Goal: Information Seeking & Learning: Understand process/instructions

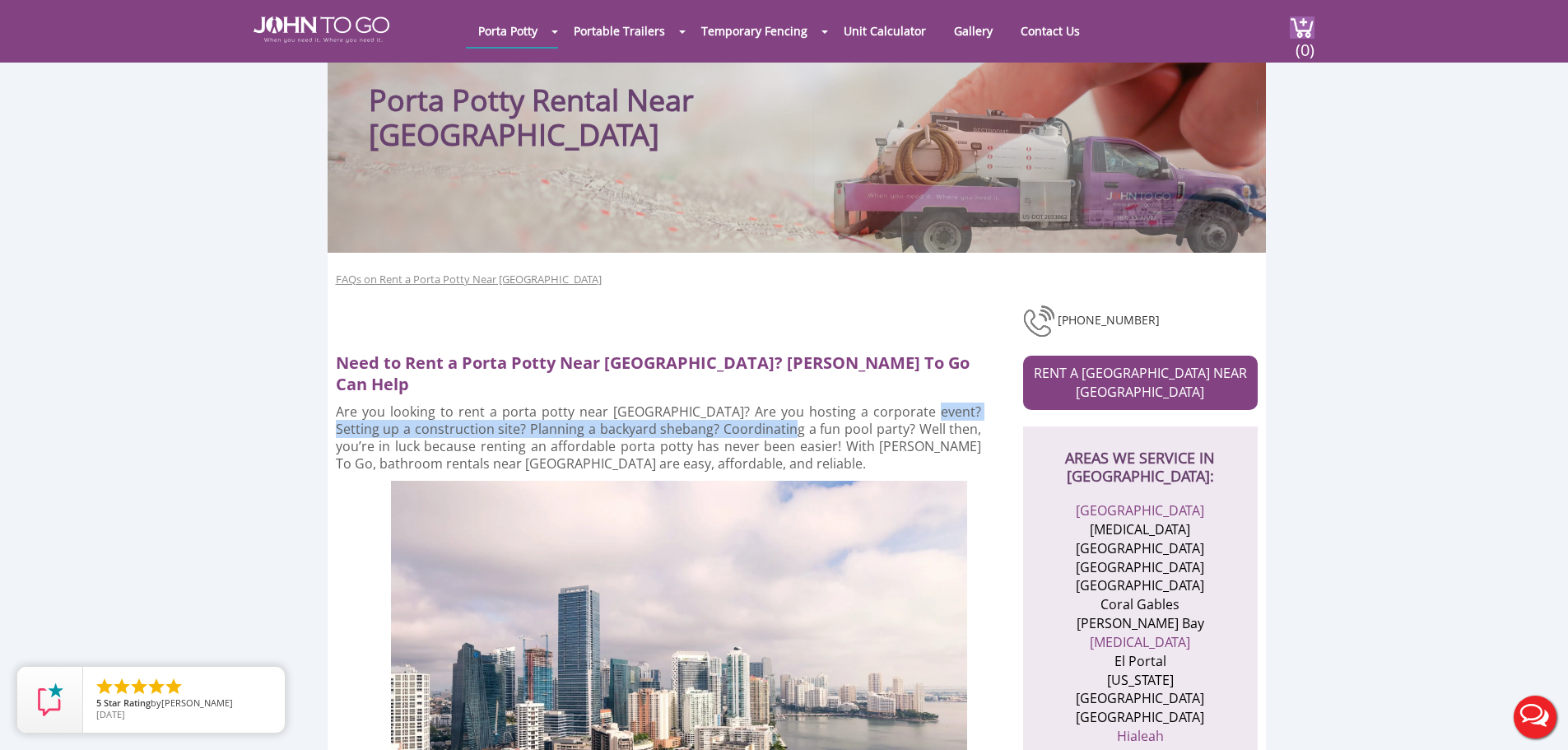
drag, startPoint x: 765, startPoint y: 398, endPoint x: 905, endPoint y: 392, distance: 140.1
click at [905, 403] on p "Are you looking to rent a porta potty near [GEOGRAPHIC_DATA]? Are you hosting a…" at bounding box center [659, 438] width 646 height 69
click at [820, 419] on p "Are you looking to rent a porta potty near [GEOGRAPHIC_DATA]? Are you hosting a…" at bounding box center [659, 438] width 646 height 69
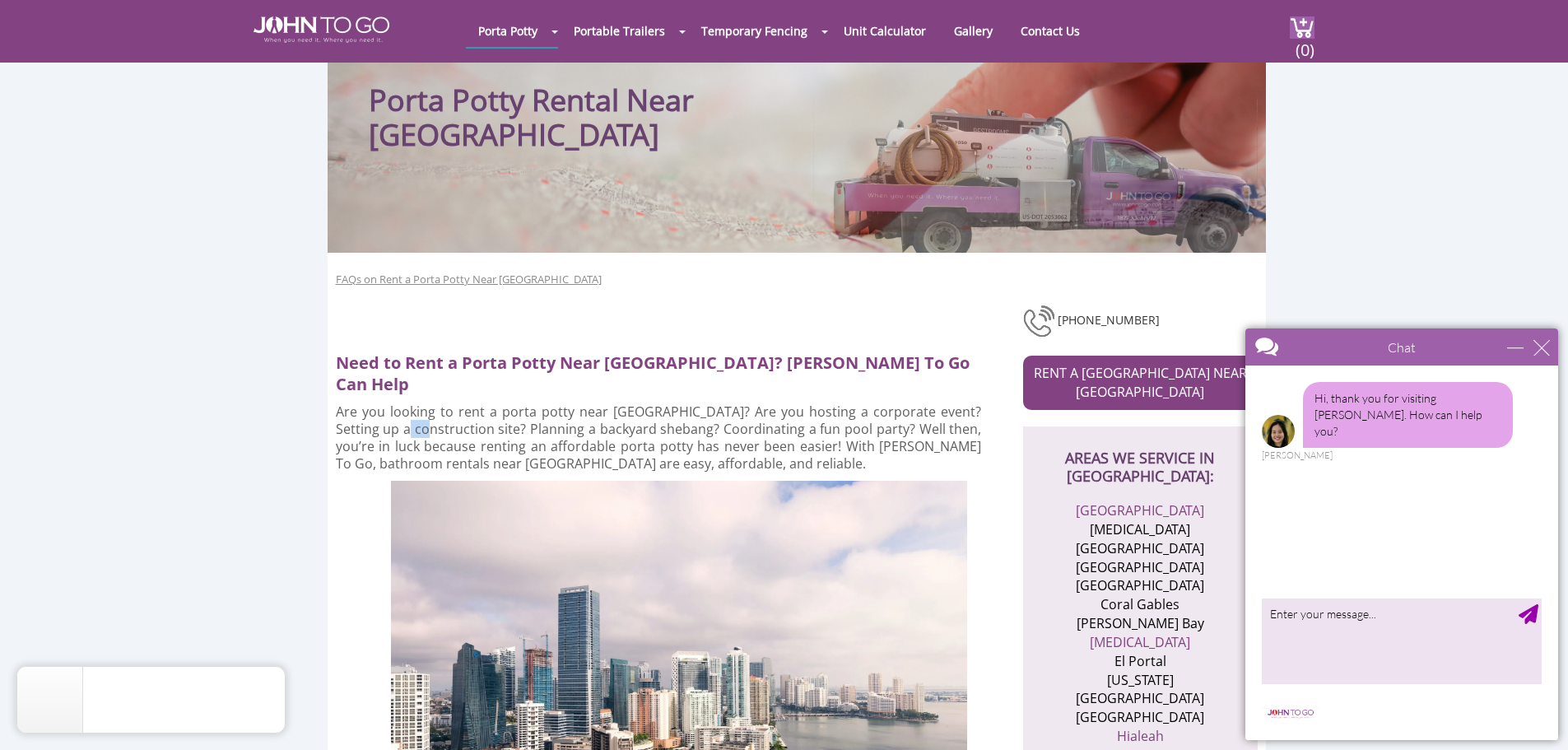
drag, startPoint x: 372, startPoint y: 406, endPoint x: 392, endPoint y: 404, distance: 20.1
click at [392, 404] on p "Are you looking to rent a porta potty near [GEOGRAPHIC_DATA]? Are you hosting a…" at bounding box center [659, 438] width 646 height 69
click at [487, 417] on p "Are you looking to rent a porta potty near [GEOGRAPHIC_DATA]? Are you hosting a…" at bounding box center [659, 438] width 646 height 69
click at [1542, 342] on div "close" at bounding box center [1541, 347] width 16 height 16
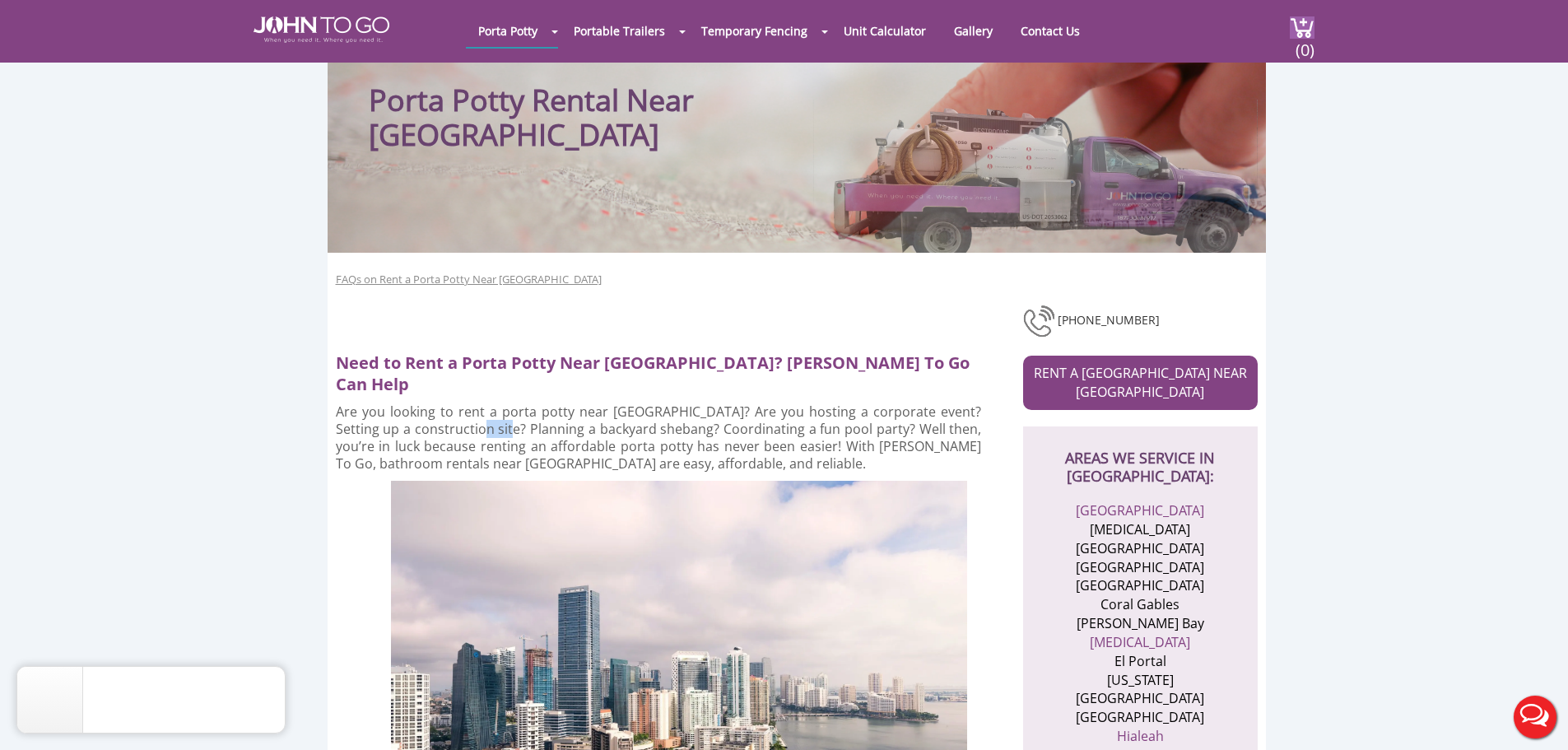
drag, startPoint x: 442, startPoint y: 411, endPoint x: 471, endPoint y: 408, distance: 29.2
click at [471, 408] on p "Are you looking to rent a porta potty near [GEOGRAPHIC_DATA]? Are you hosting a…" at bounding box center [659, 438] width 646 height 69
click at [1523, 715] on button "Live Chat" at bounding box center [1535, 717] width 66 height 66
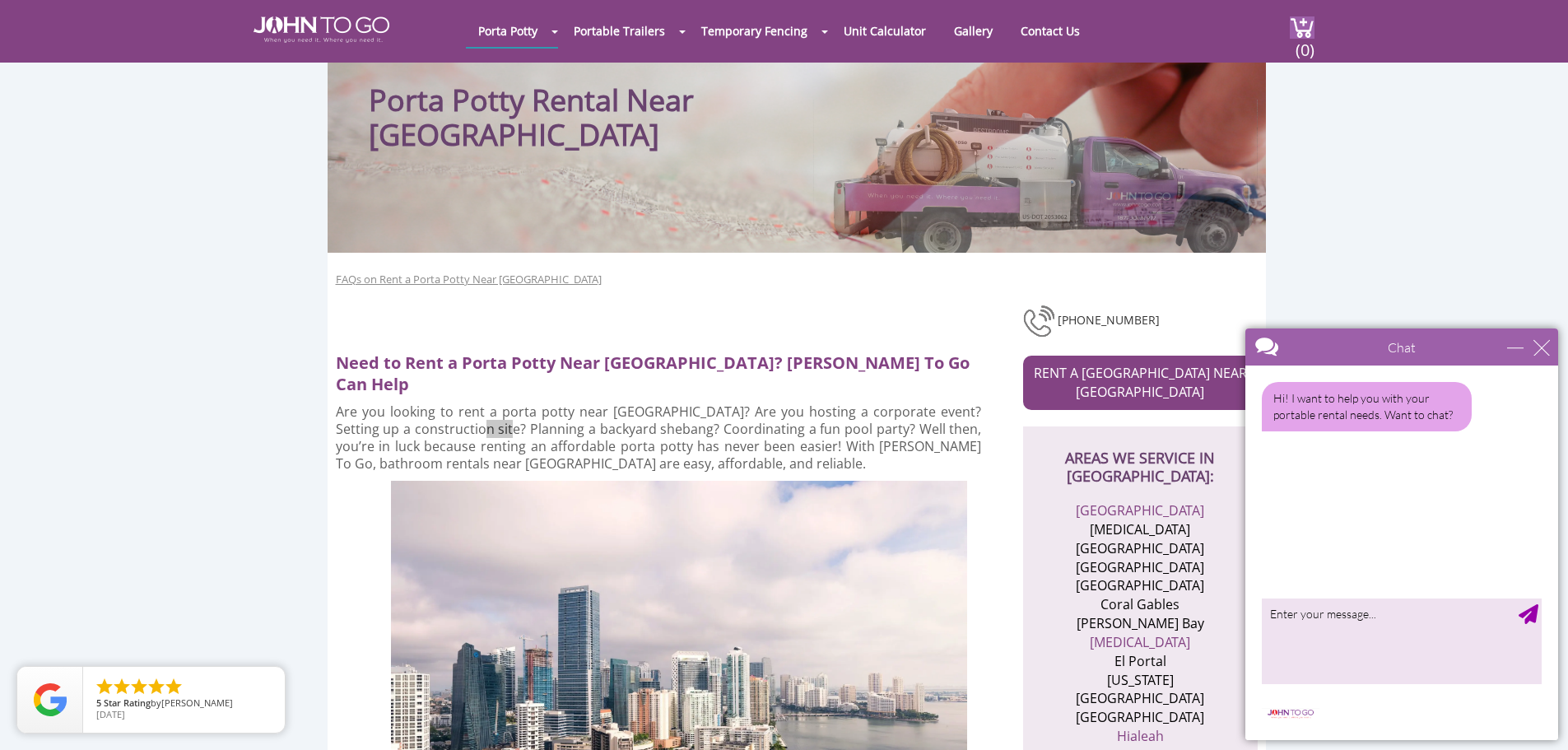
click at [1548, 351] on div "close" at bounding box center [1541, 347] width 16 height 16
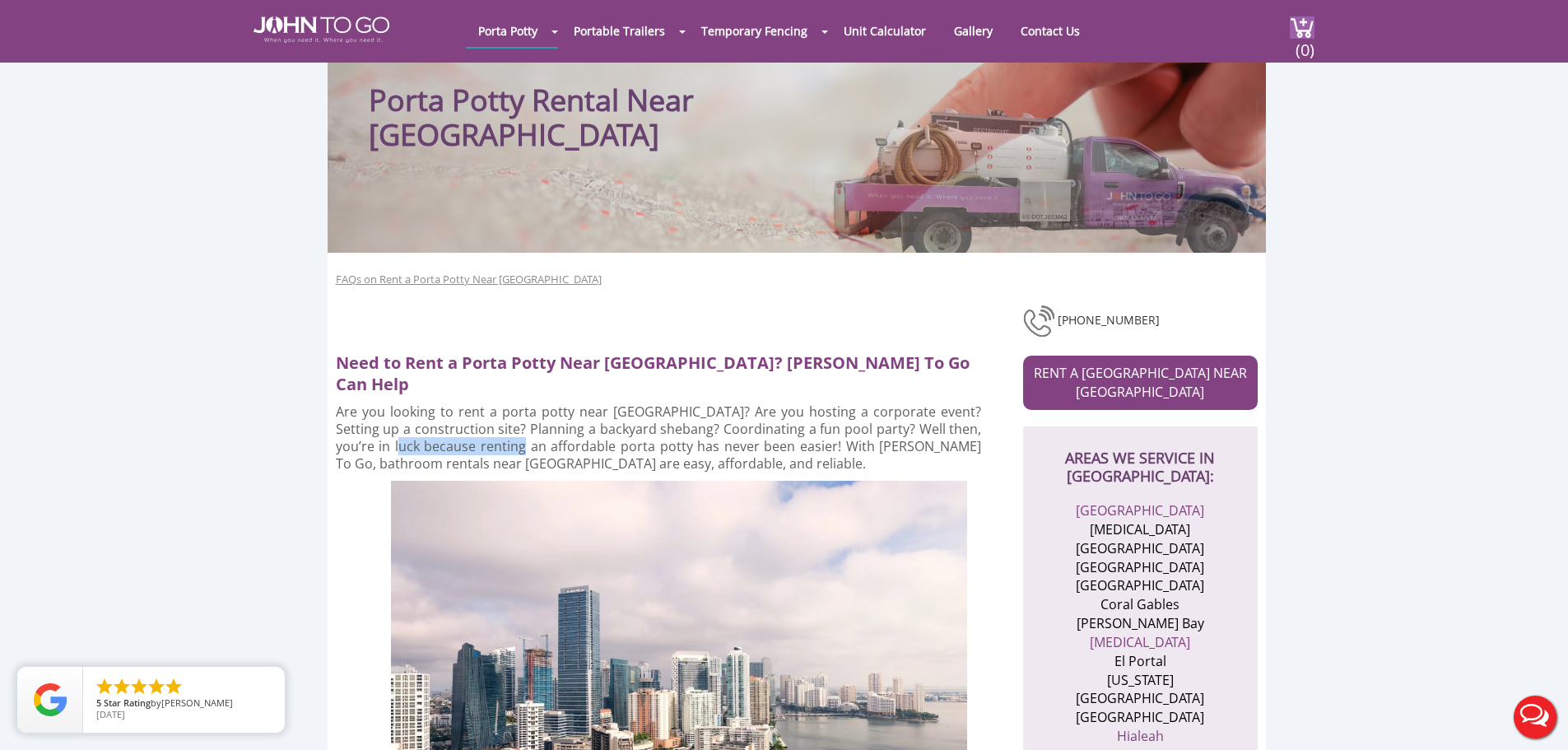
drag, startPoint x: 359, startPoint y: 432, endPoint x: 500, endPoint y: 433, distance: 141.0
click at [489, 433] on p "Are you looking to rent a porta potty near [GEOGRAPHIC_DATA]? Are you hosting a…" at bounding box center [659, 438] width 646 height 69
click at [564, 432] on p "Are you looking to rent a porta potty near [GEOGRAPHIC_DATA]? Are you hosting a…" at bounding box center [659, 438] width 646 height 69
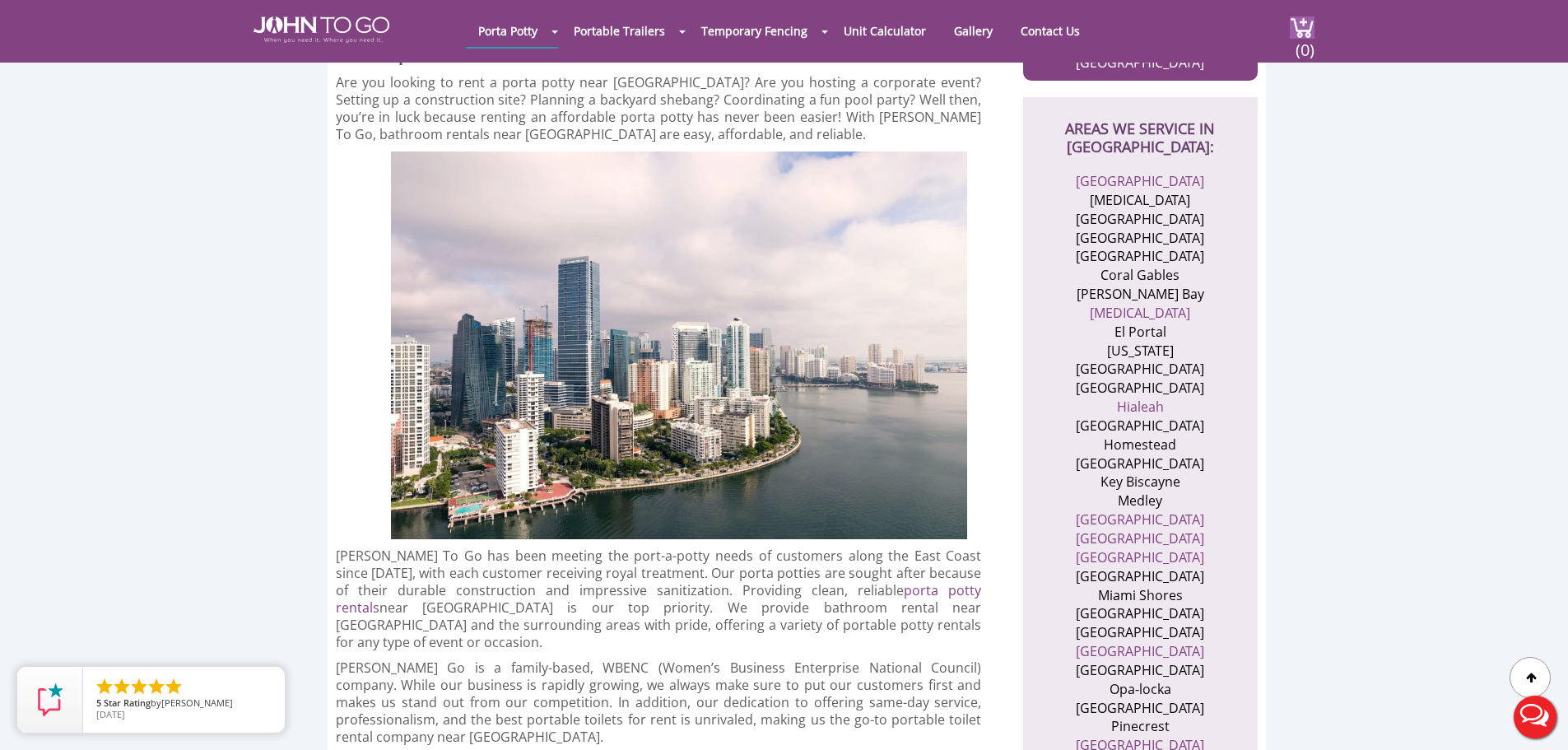
scroll to position [494, 0]
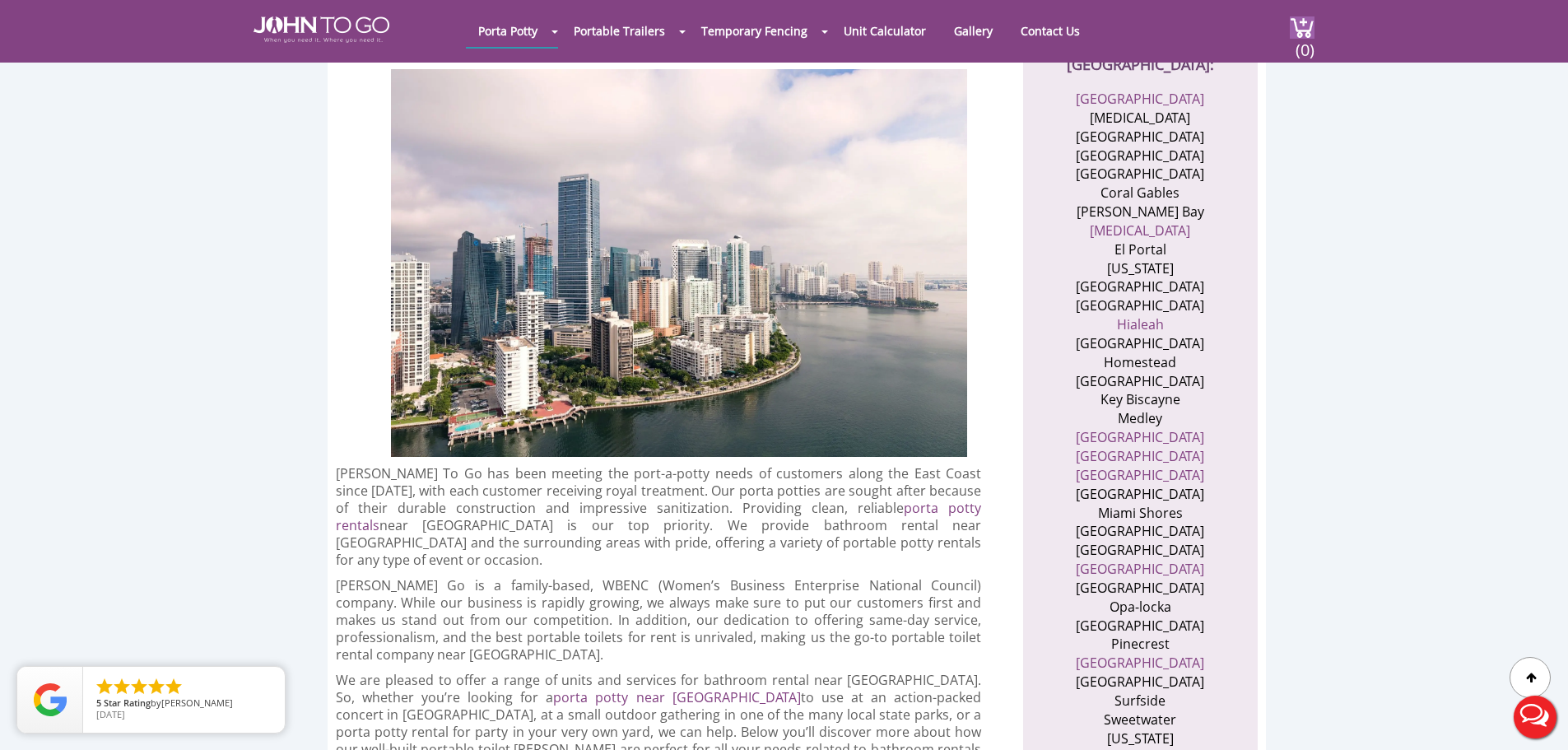
click at [386, 577] on p "[PERSON_NAME] Go is a family-based, WBENC (Women’s Business Enterprise National…" at bounding box center [659, 620] width 646 height 86
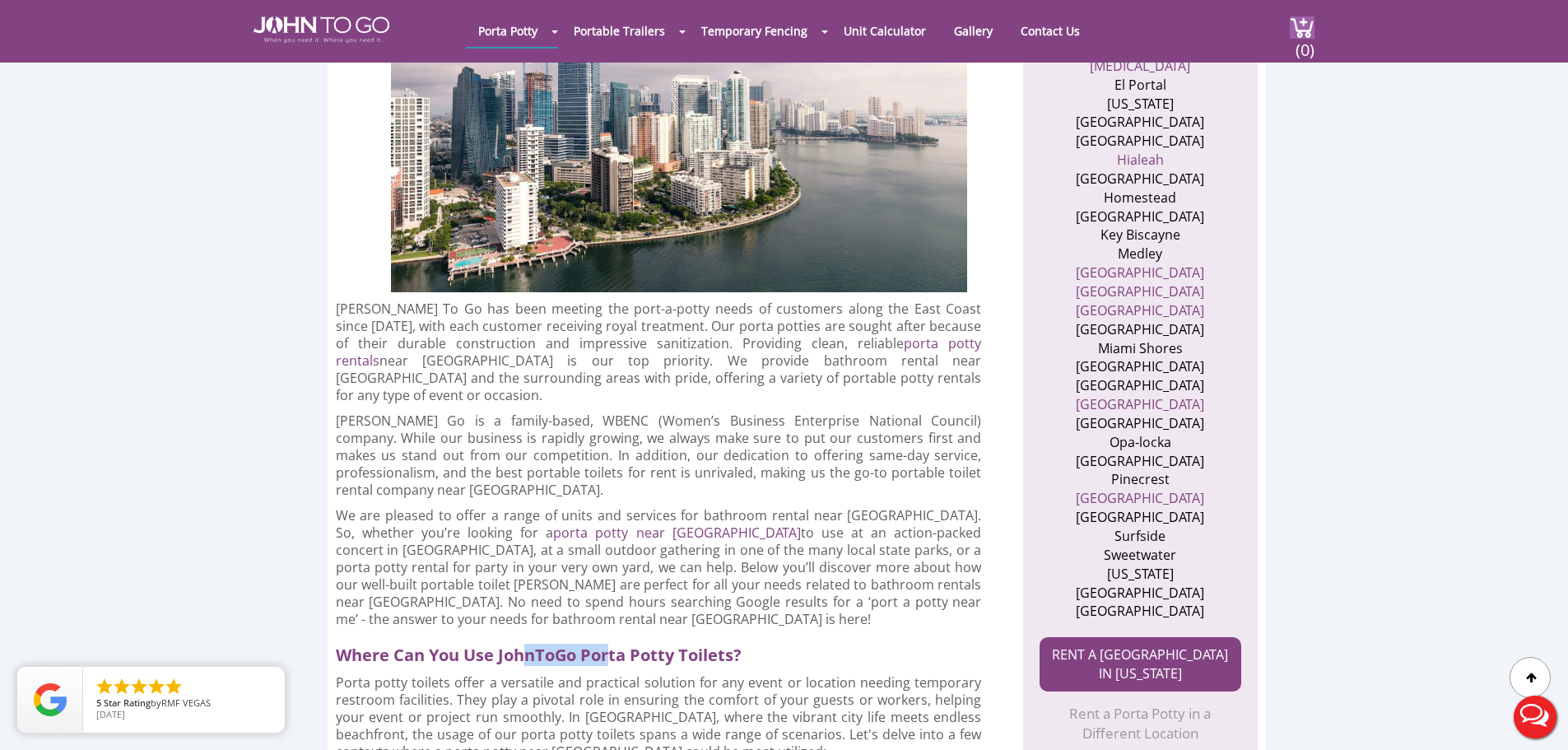
drag, startPoint x: 529, startPoint y: 611, endPoint x: 620, endPoint y: 616, distance: 91.1
click at [617, 636] on h2 "Where Can You Use JohnToGo Porta Potty Toilets?" at bounding box center [665, 651] width 660 height 30
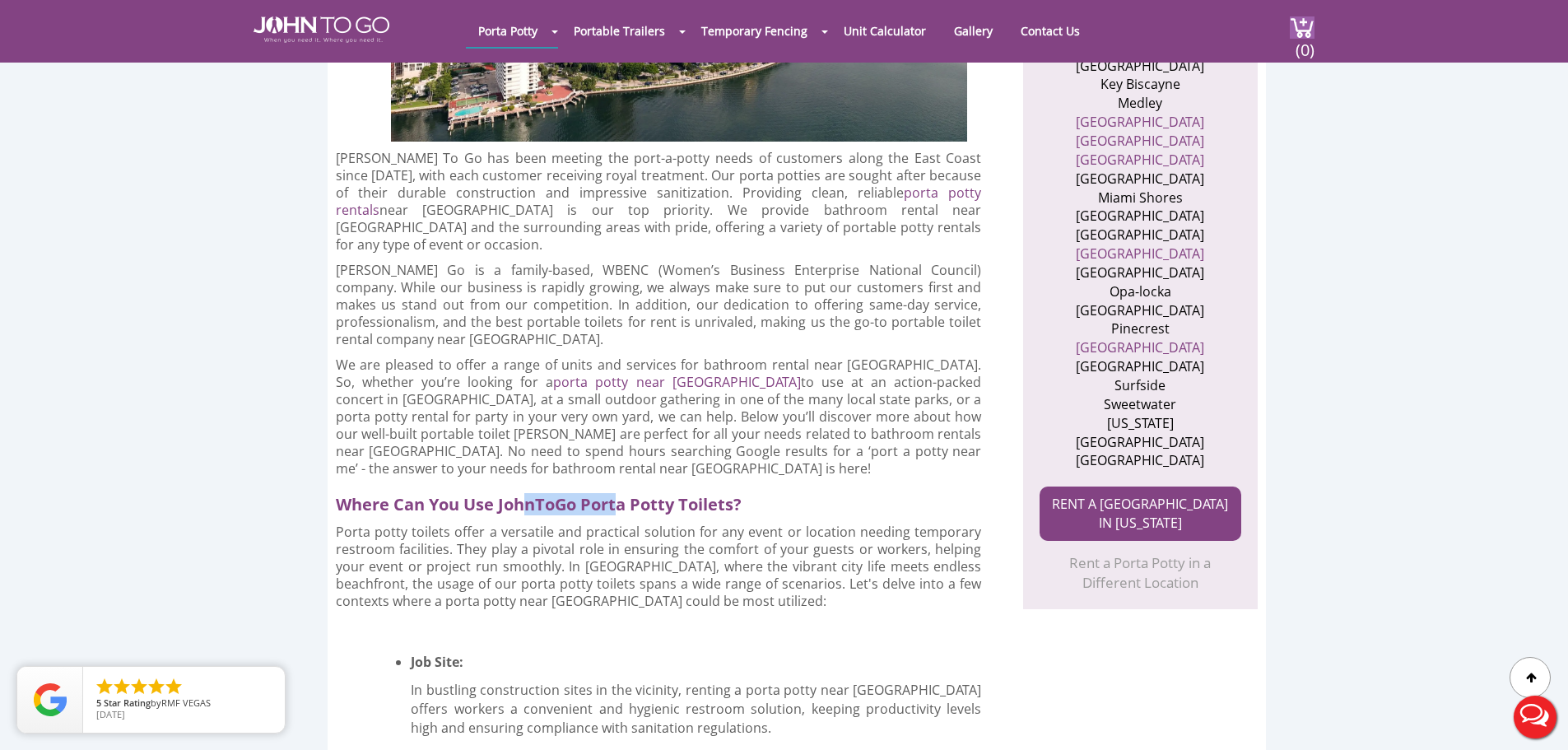
scroll to position [823, 0]
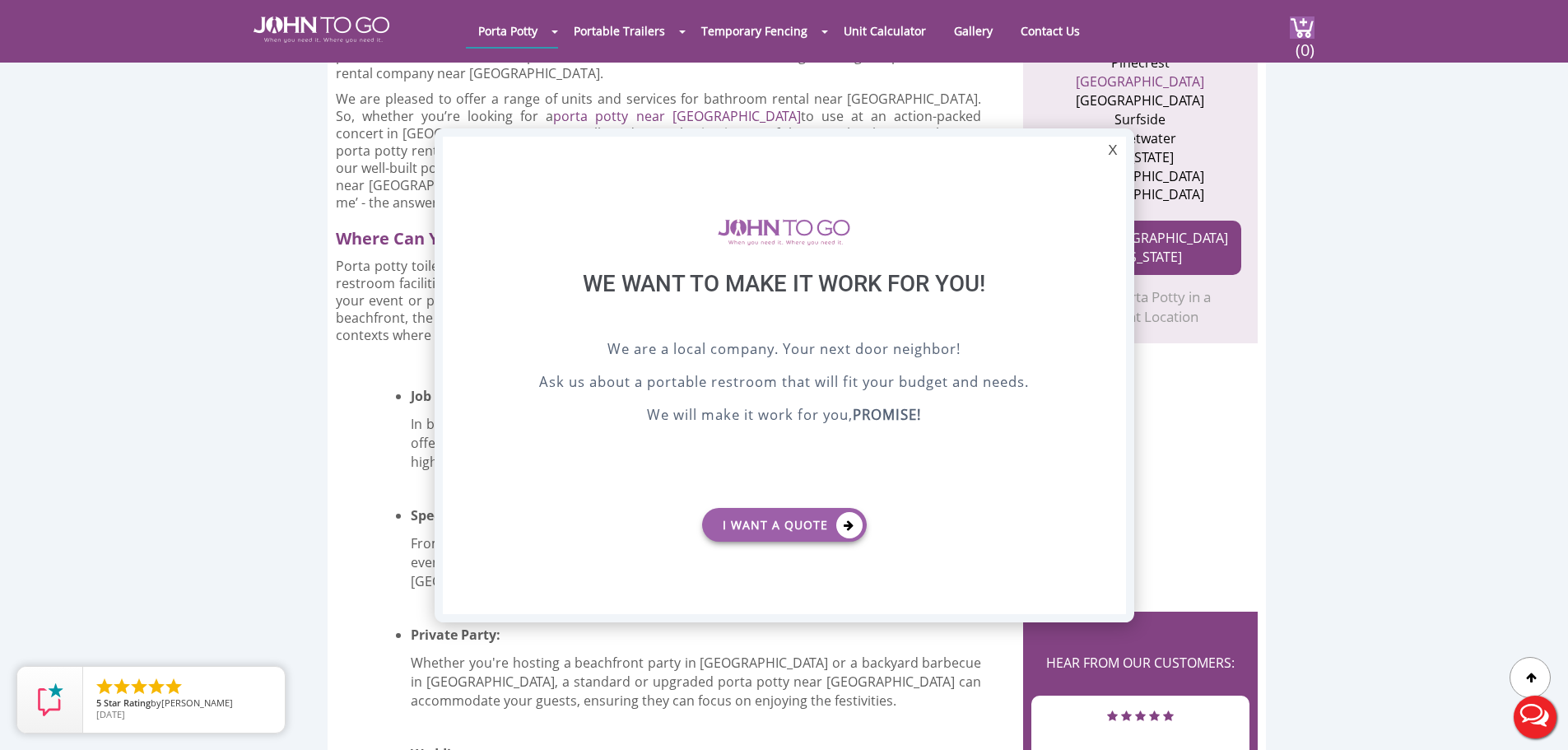
scroll to position [1074, 0]
click at [1113, 147] on div "X" at bounding box center [1112, 150] width 25 height 28
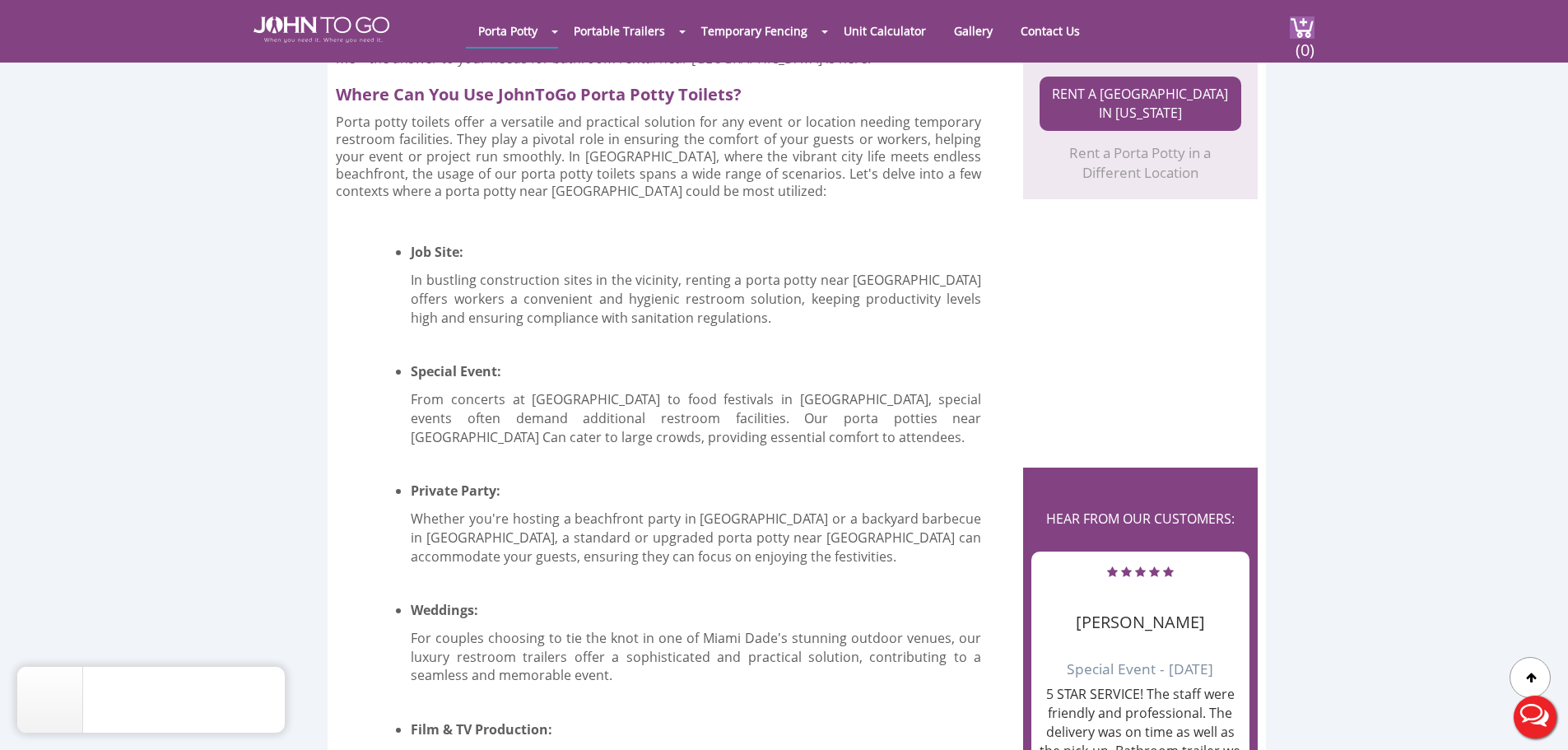
scroll to position [1239, 0]
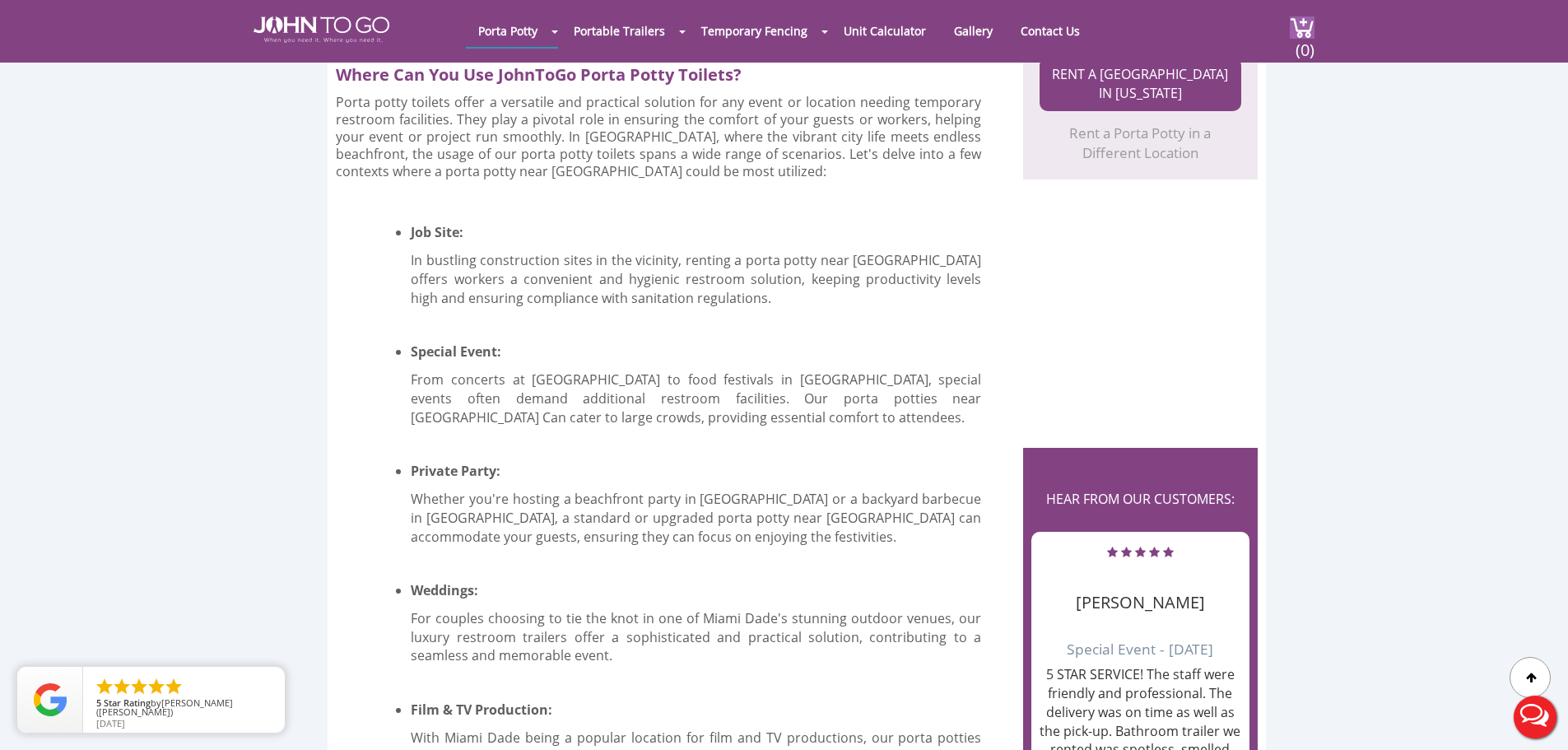
click at [549, 463] on li "Private Party: Whether you're hosting a beachfront party in [GEOGRAPHIC_DATA] o…" at bounding box center [696, 486] width 570 height 119
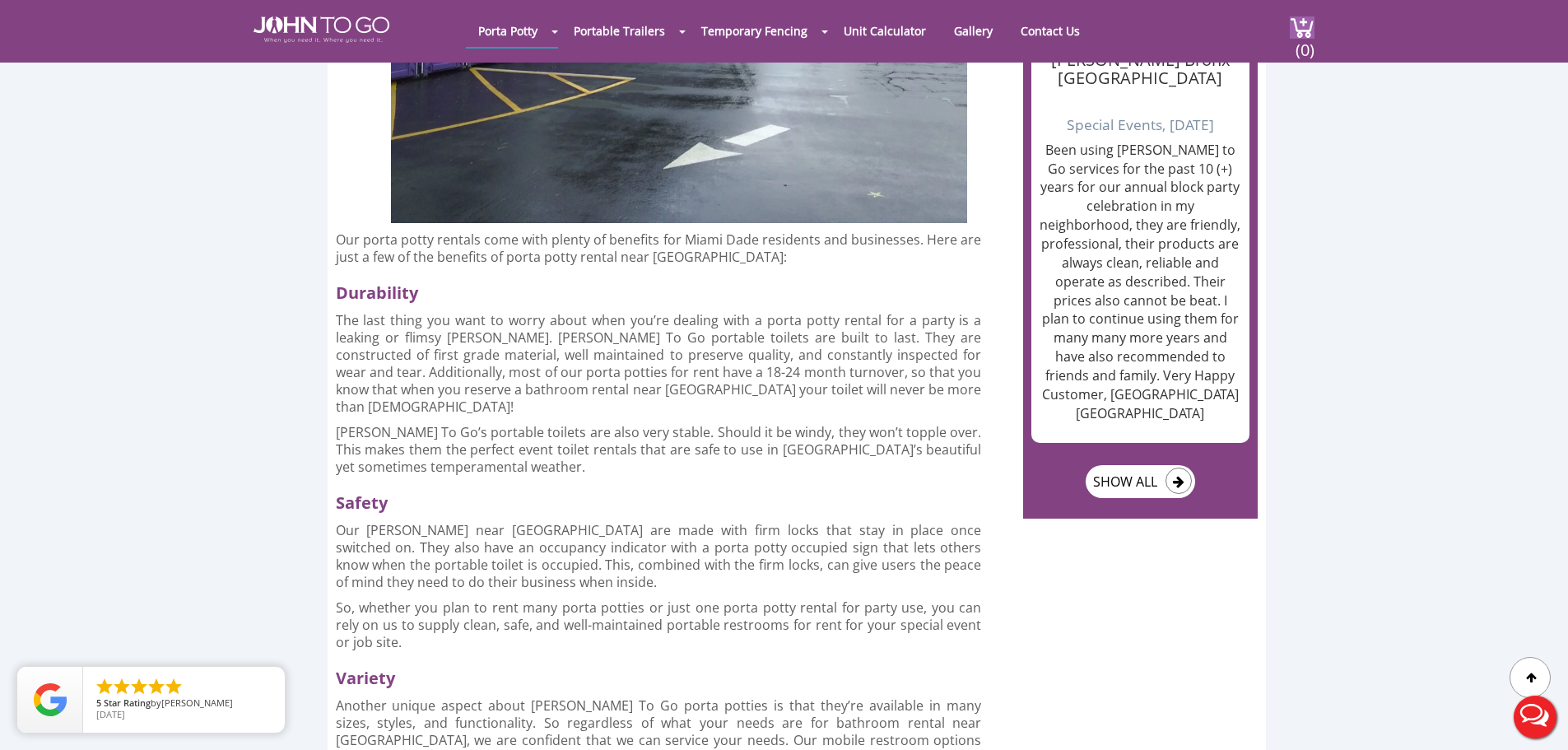
scroll to position [2555, 0]
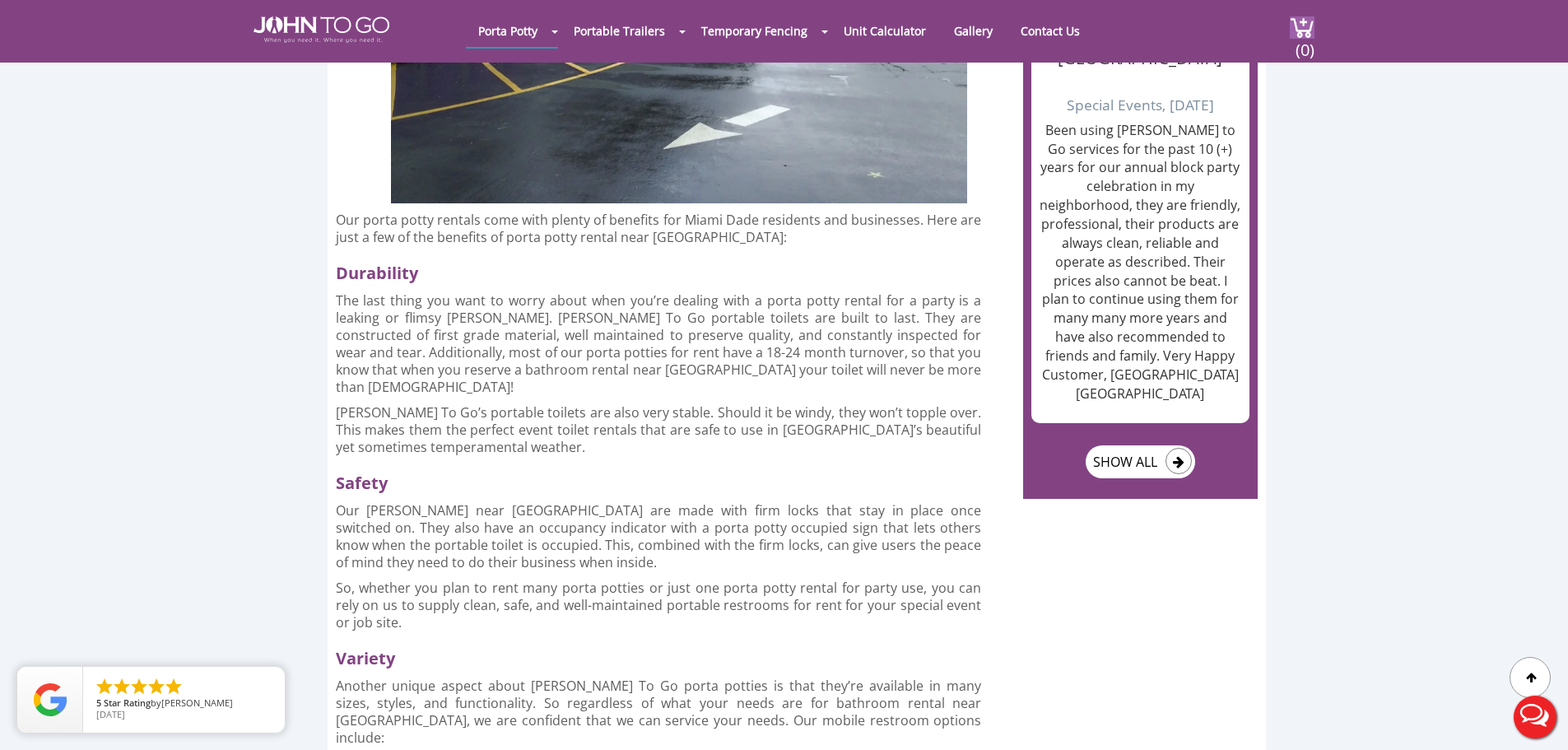
drag, startPoint x: 572, startPoint y: 440, endPoint x: 611, endPoint y: 440, distance: 39.0
click at [586, 502] on p "Our [PERSON_NAME] near [GEOGRAPHIC_DATA] are made with firm locks that stay in …" at bounding box center [659, 536] width 646 height 69
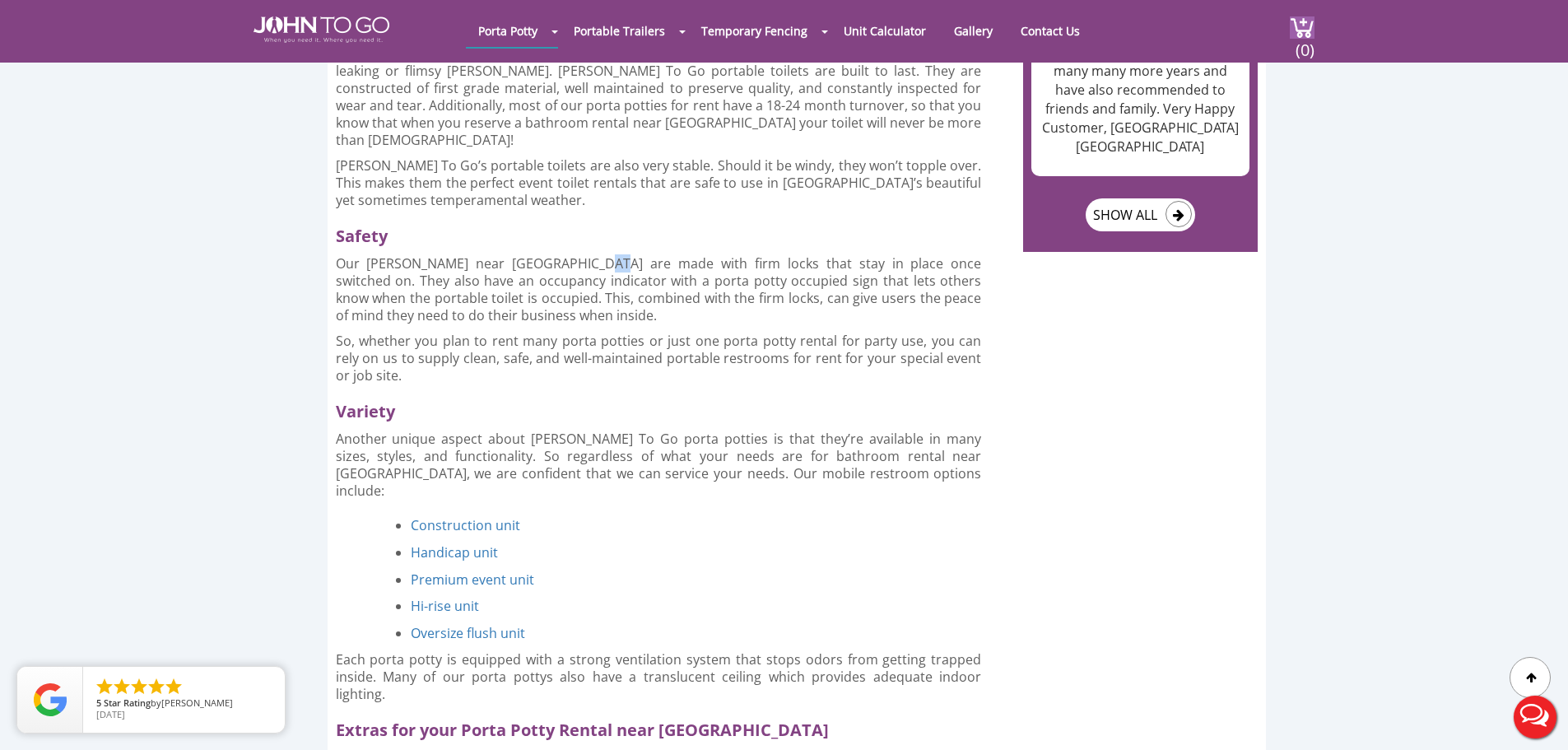
scroll to position [2885, 0]
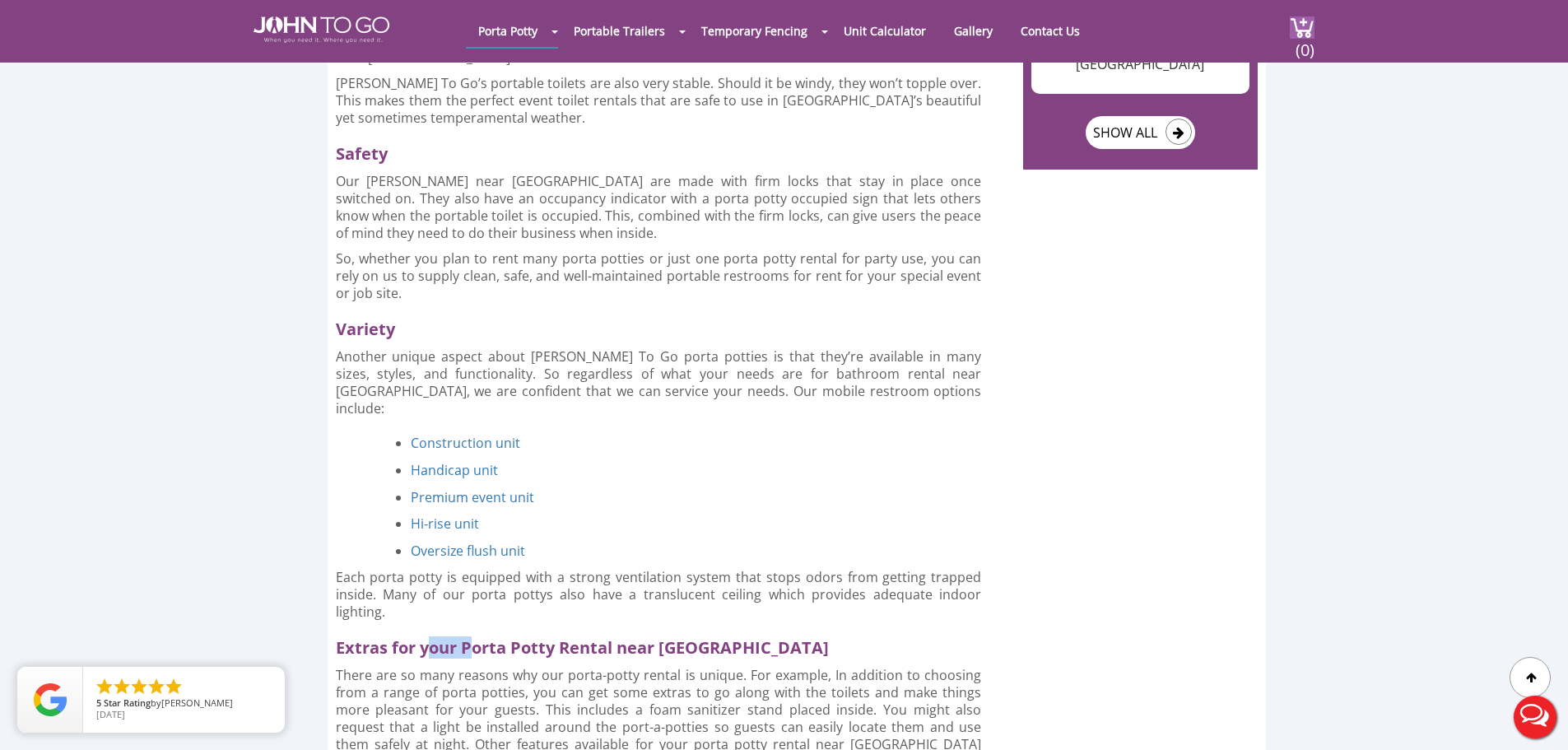
click at [488, 629] on h2 "Extras for your Porta Potty Rental near [GEOGRAPHIC_DATA]" at bounding box center [665, 643] width 660 height 30
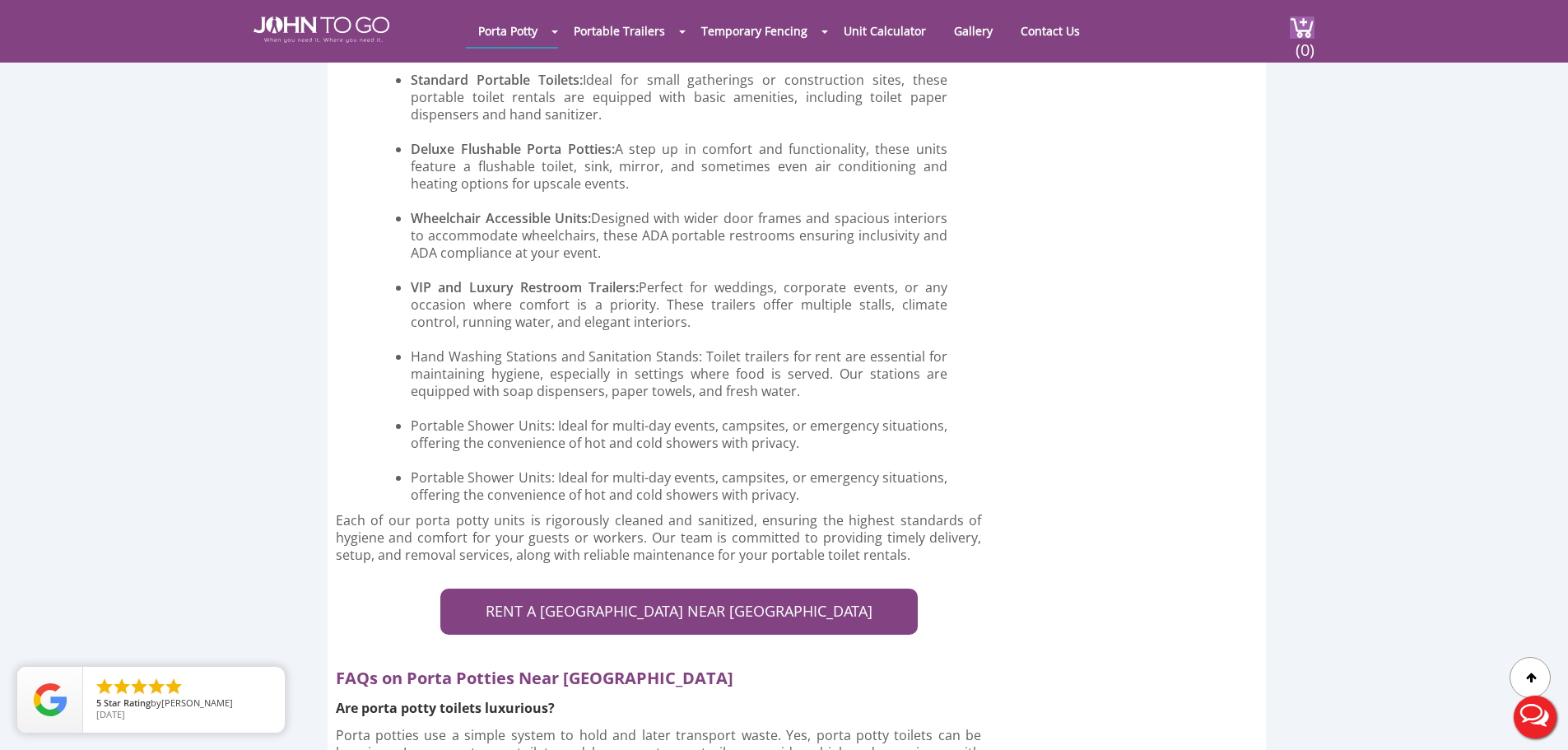
scroll to position [6670, 0]
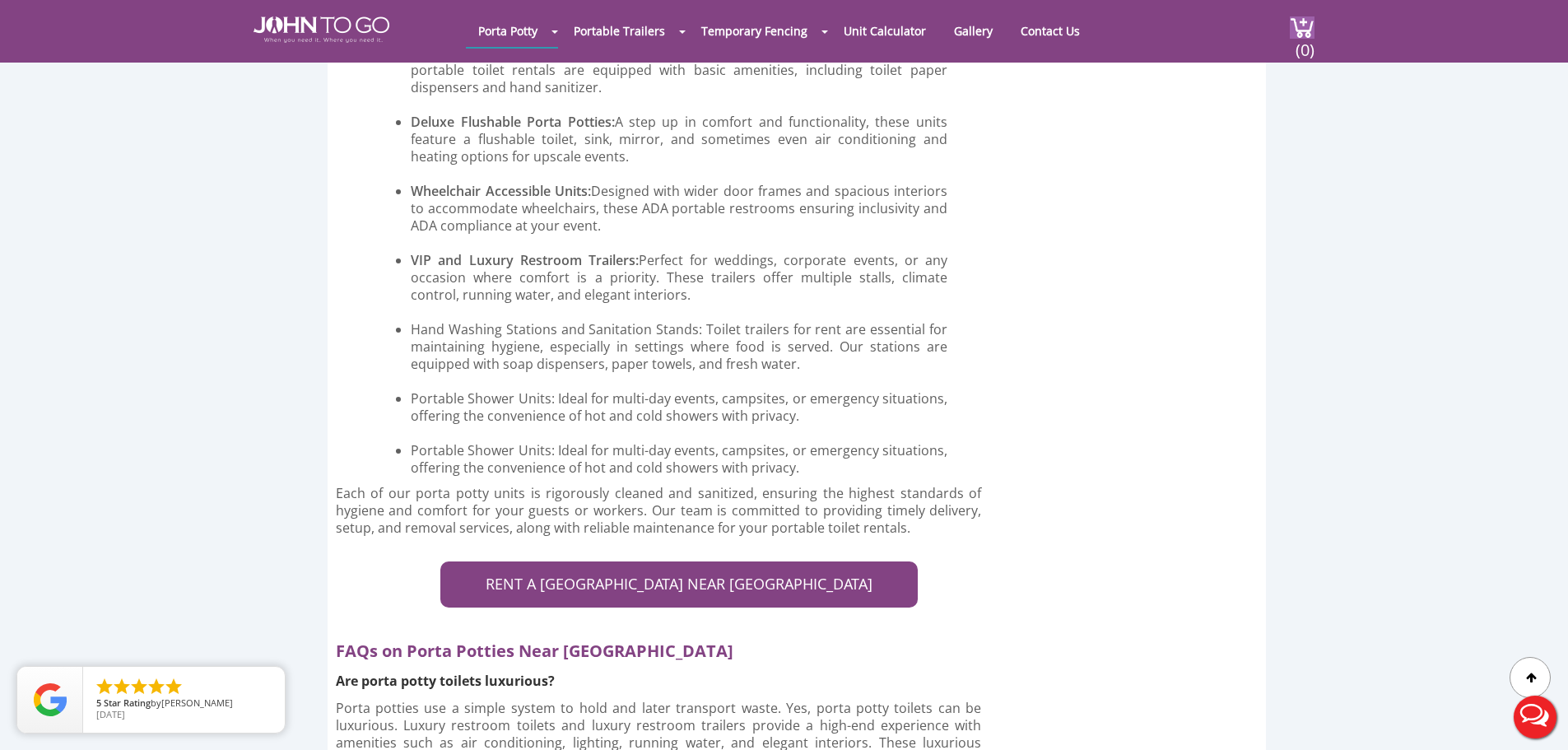
drag, startPoint x: 386, startPoint y: 569, endPoint x: 473, endPoint y: 581, distance: 87.8
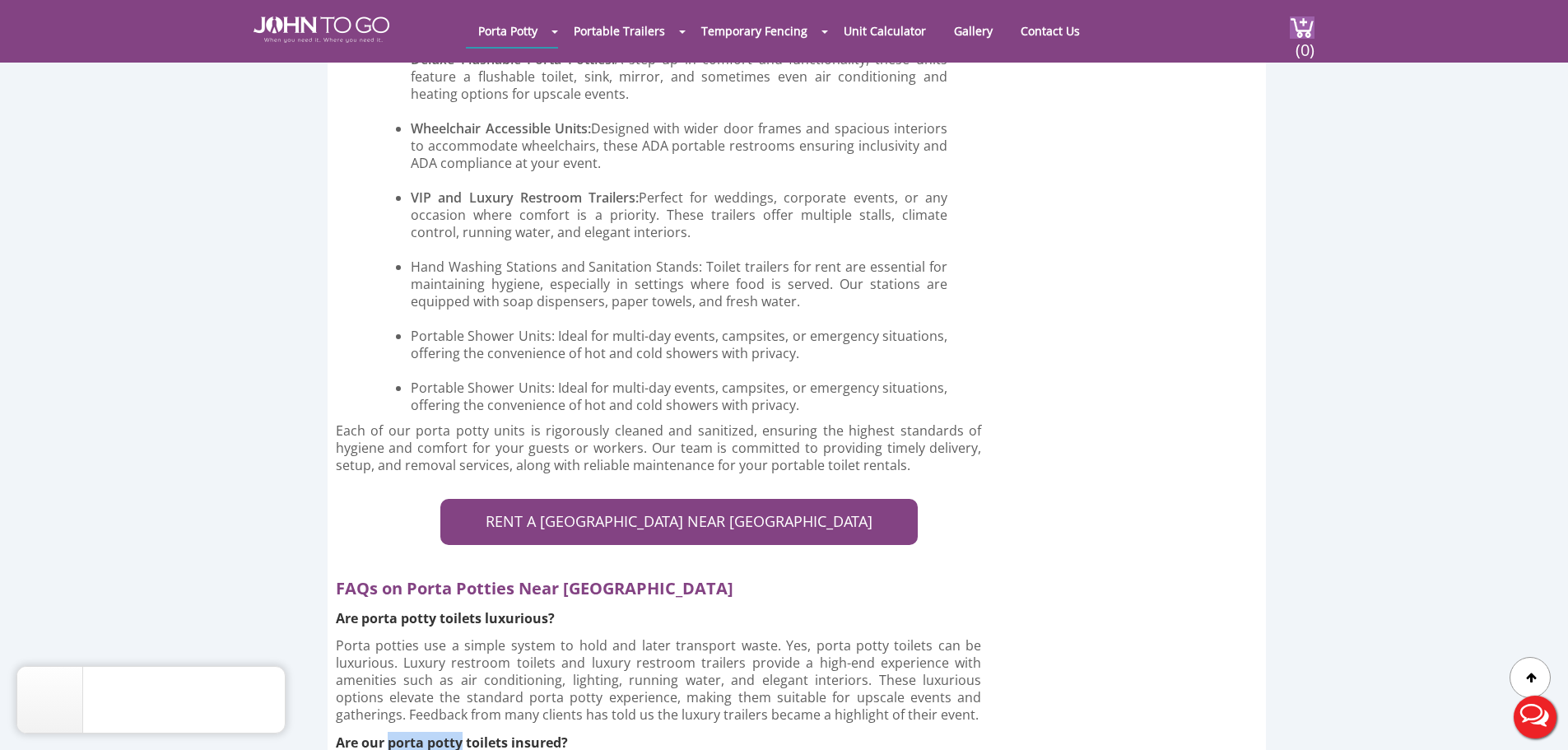
scroll to position [6753, 0]
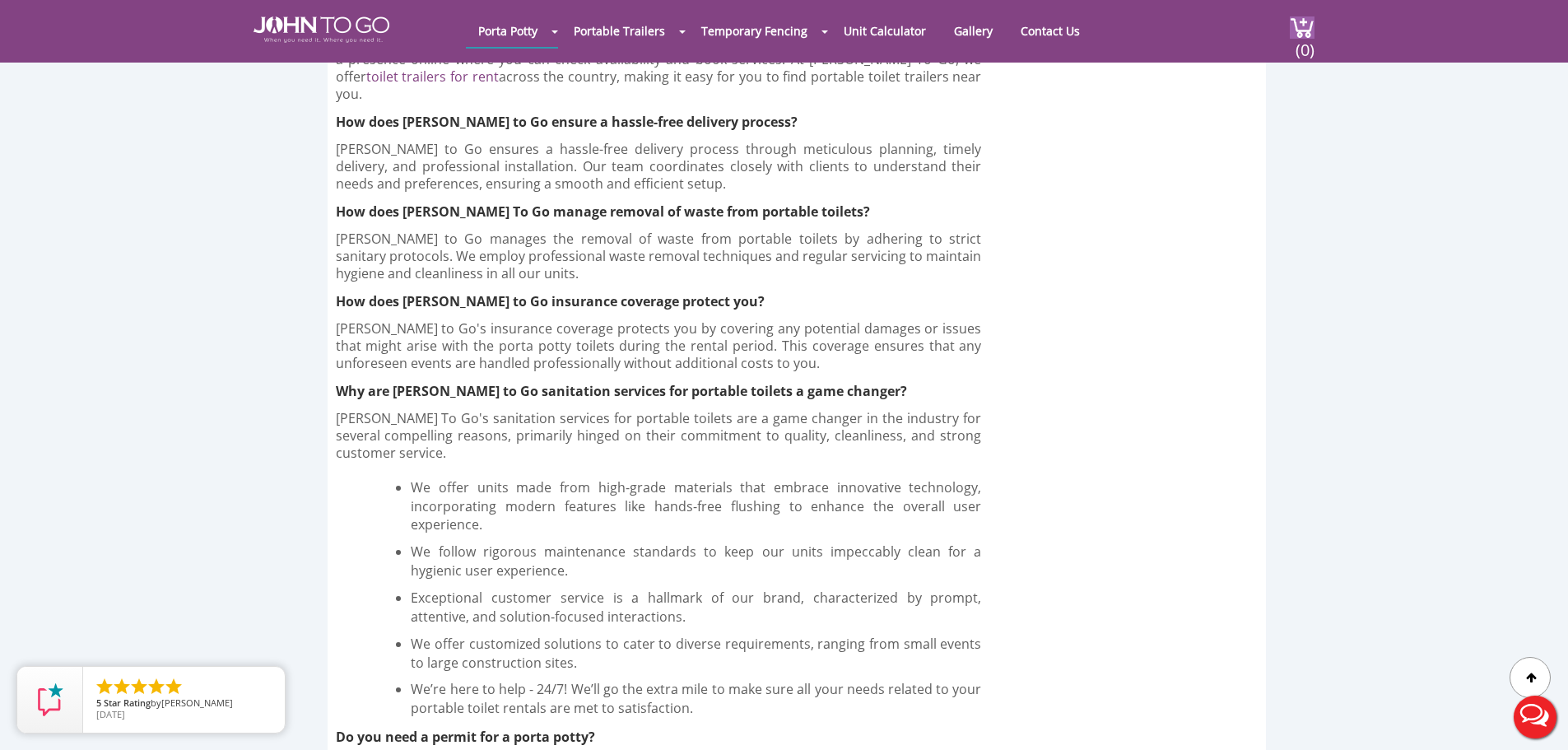
scroll to position [7658, 0]
drag, startPoint x: 381, startPoint y: 533, endPoint x: 622, endPoint y: 532, distance: 241.0
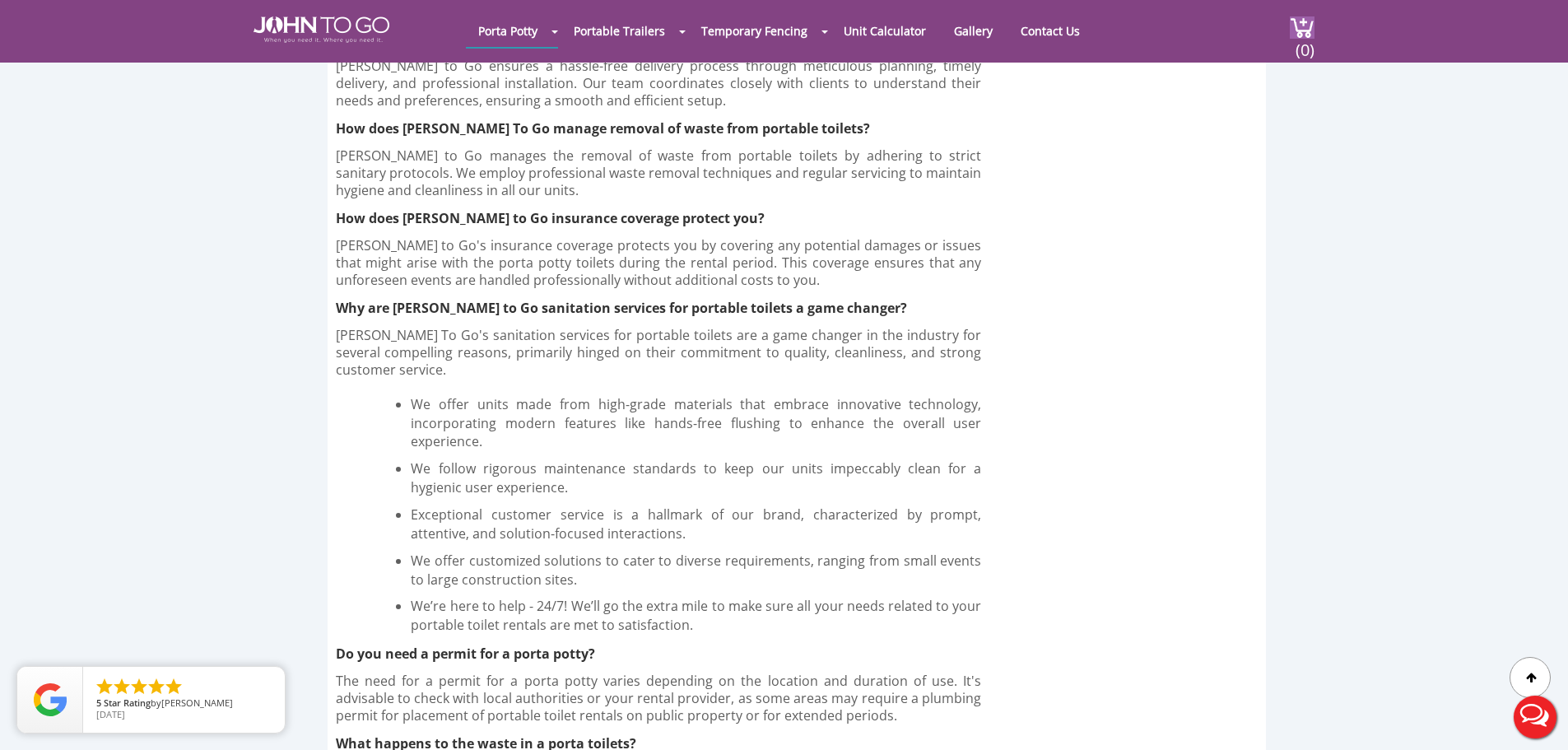
scroll to position [7823, 0]
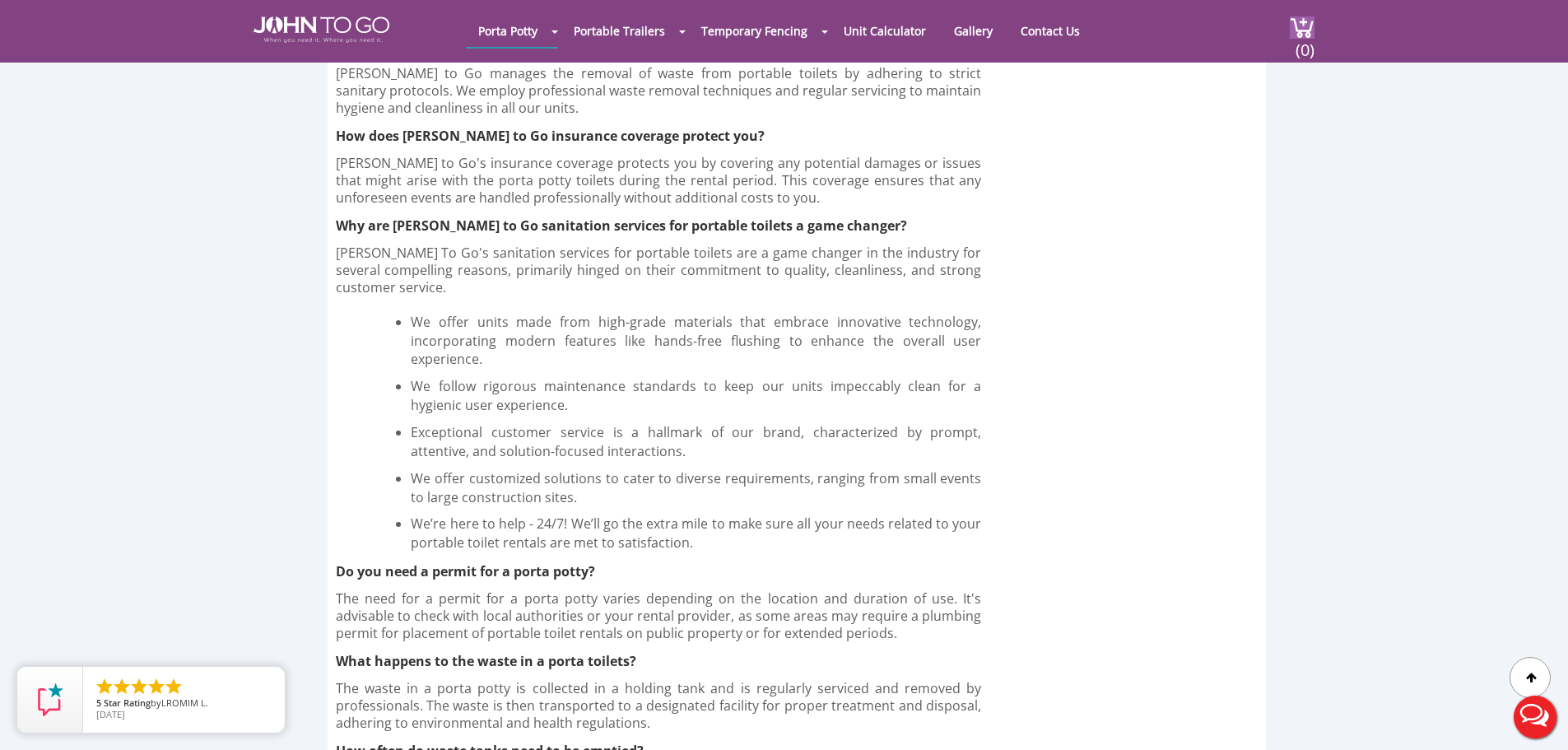
drag, startPoint x: 422, startPoint y: 532, endPoint x: 516, endPoint y: 535, distance: 94.0
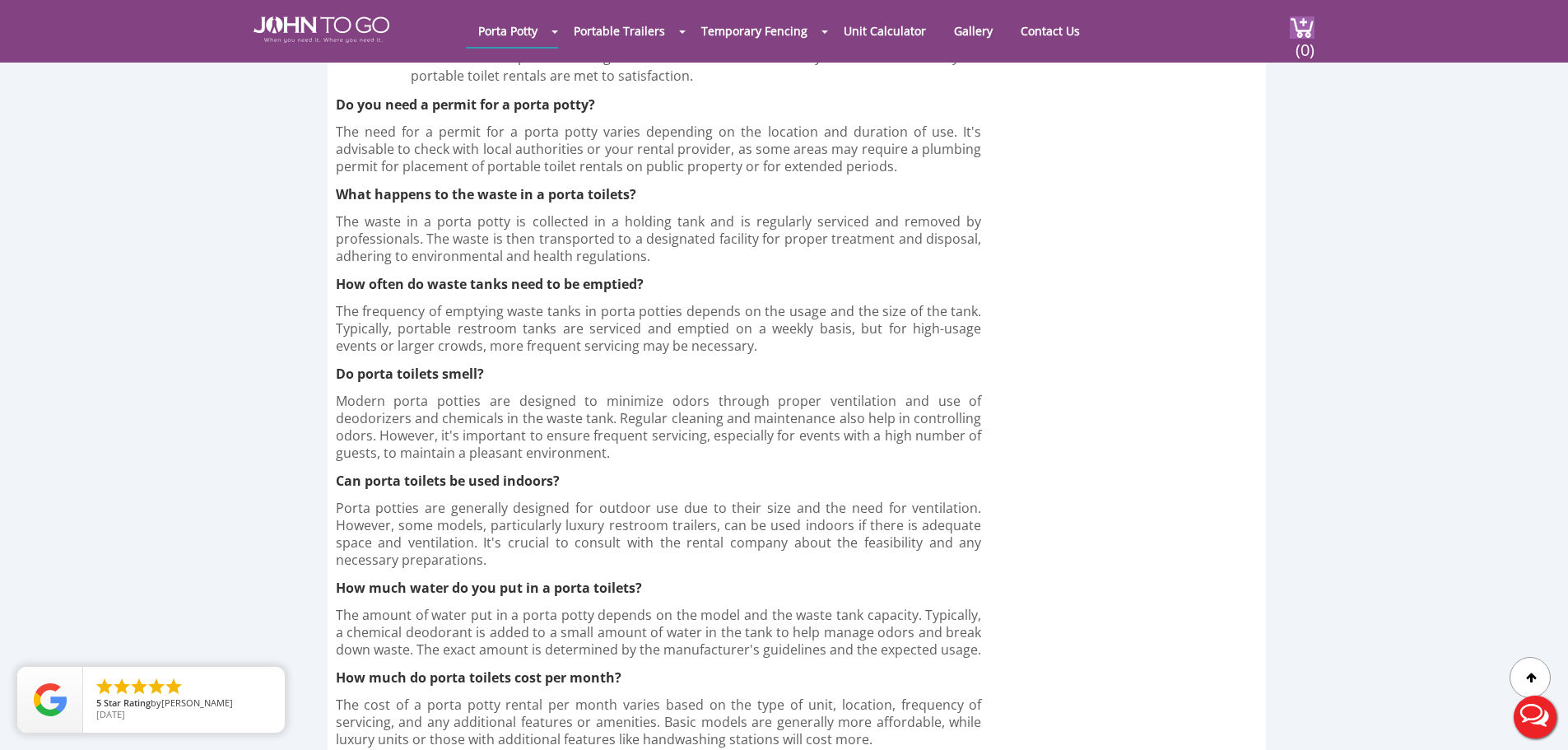
scroll to position [8317, 0]
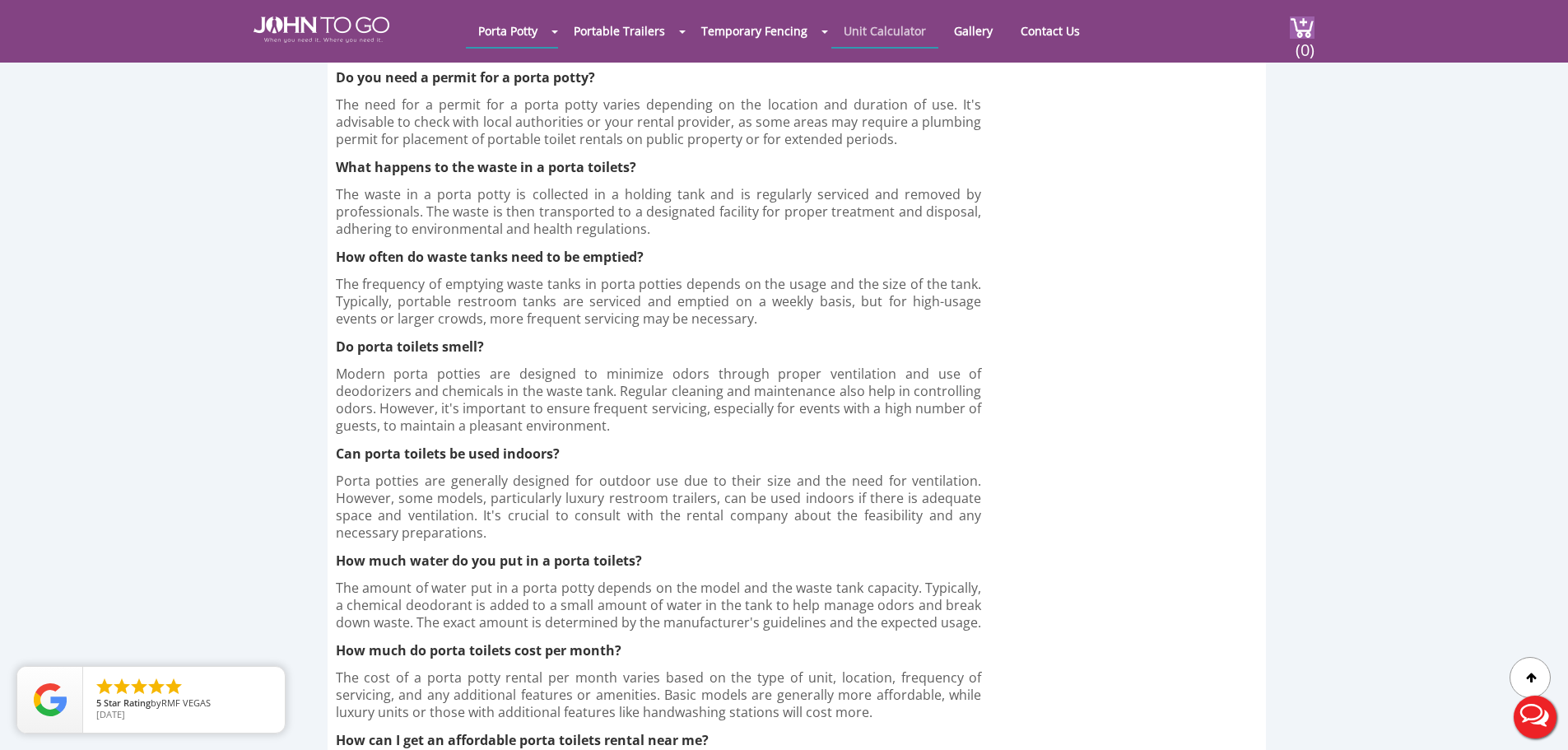
click at [870, 42] on link "Unit Calculator" at bounding box center [885, 31] width 107 height 32
